Goal: Information Seeking & Learning: Learn about a topic

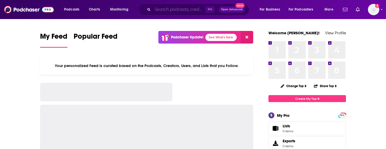
click at [175, 9] on input "Search podcasts, credits, & more..." at bounding box center [179, 9] width 52 height 8
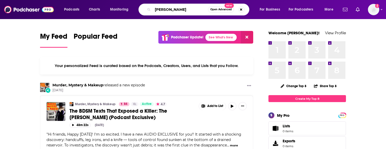
type input "[PERSON_NAME]"
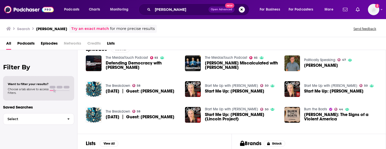
scroll to position [84, 0]
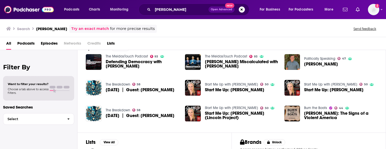
click at [321, 65] on span "[PERSON_NAME]" at bounding box center [321, 64] width 34 height 4
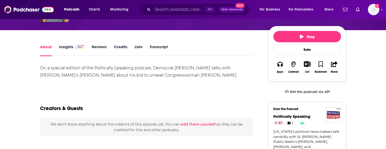
scroll to position [53, 0]
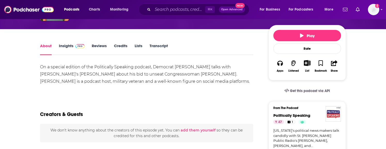
click at [67, 47] on link "Insights" at bounding box center [72, 49] width 26 height 12
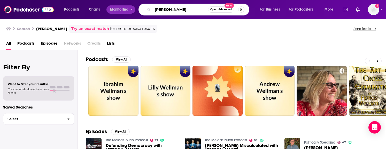
drag, startPoint x: 182, startPoint y: 10, endPoint x: 124, endPoint y: 7, distance: 58.5
click at [124, 7] on div "Podcasts Charts Monitoring [PERSON_NAME] Open Advanced New For Business For Pod…" at bounding box center [199, 10] width 278 height 12
type input "on democracy"
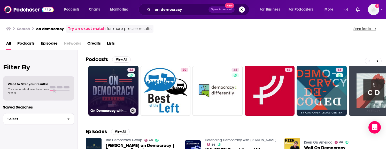
click at [117, 94] on link "54 On Democracy with FPWellman" at bounding box center [113, 91] width 50 height 50
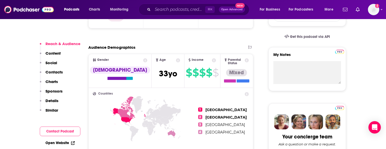
scroll to position [15, 0]
